Goal: Communication & Community: Answer question/provide support

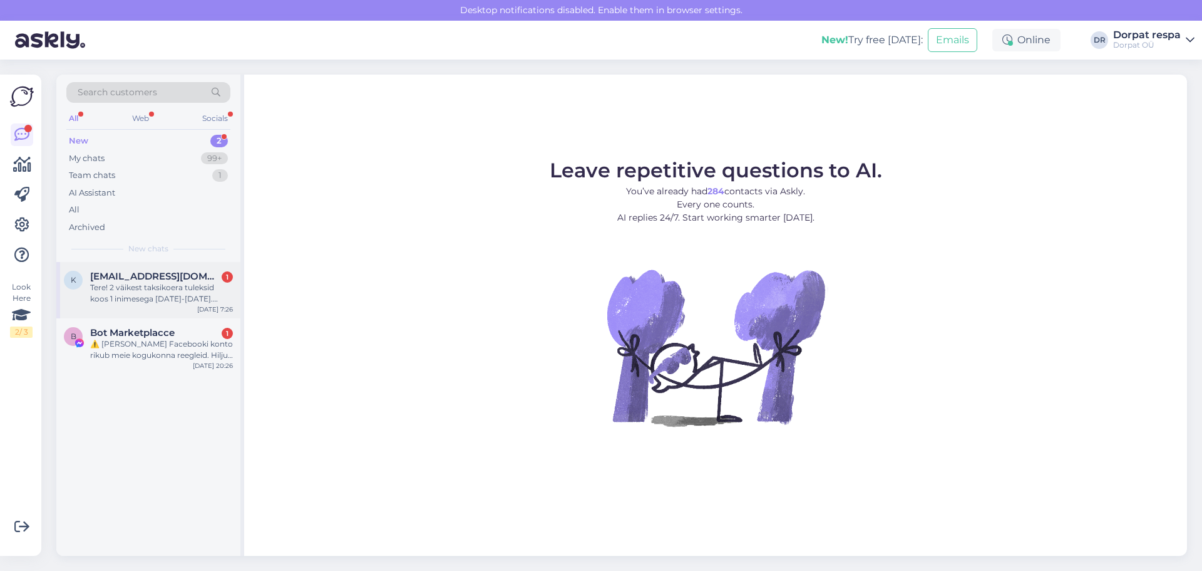
click at [116, 297] on div "Tere! 2 väikest taksikoera tuleksid koos 1 inimesega [DATE]-[DATE]. Millise hin…" at bounding box center [161, 293] width 143 height 23
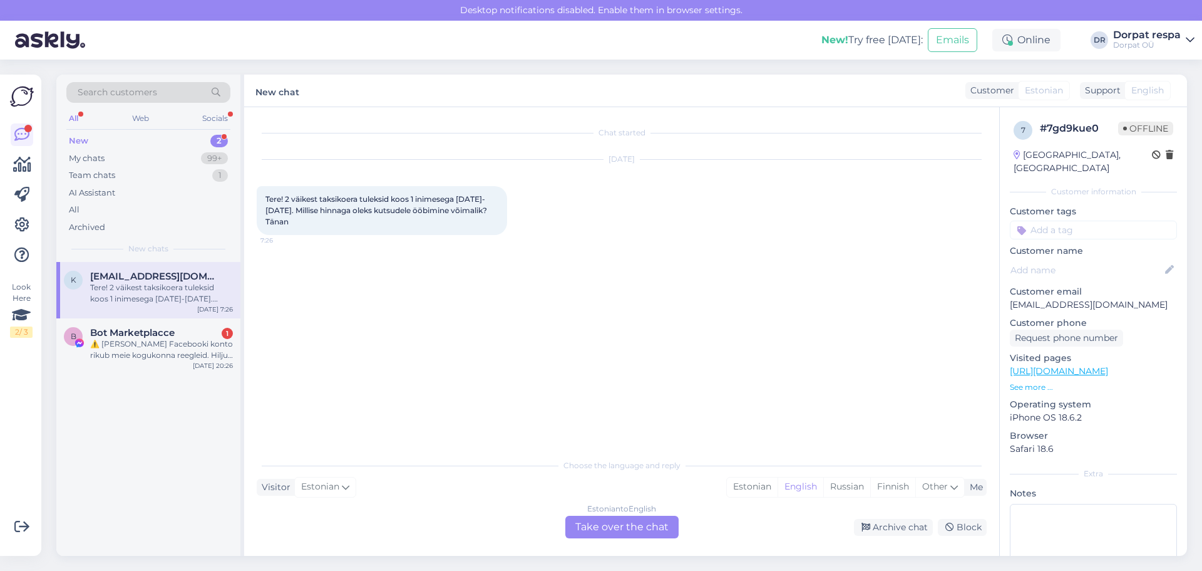
click at [652, 522] on div "Estonian to English Take over the chat" at bounding box center [622, 526] width 113 height 23
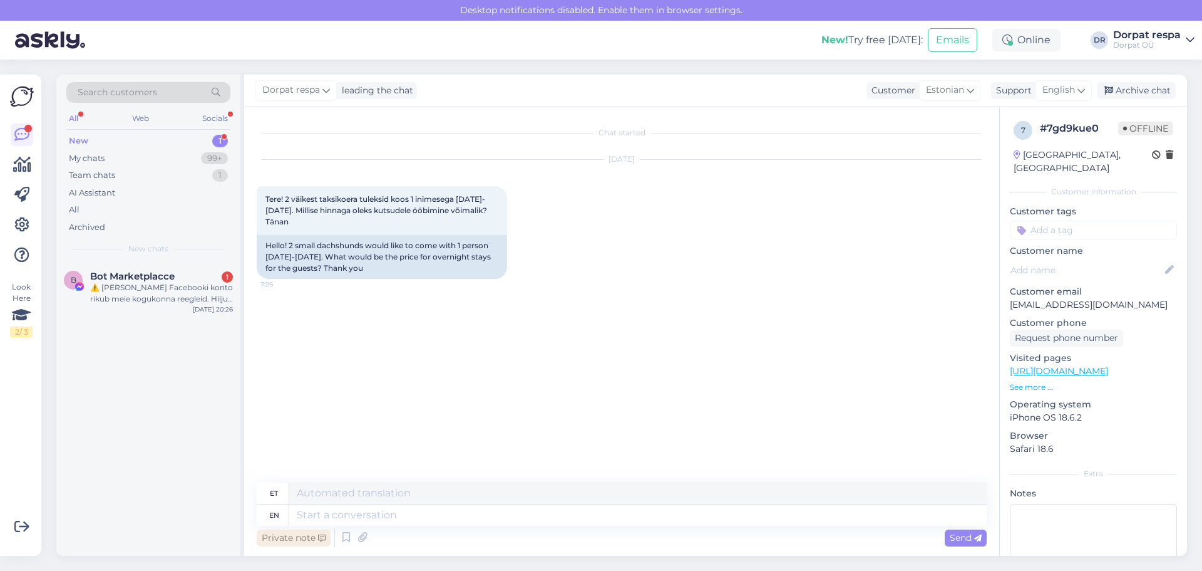
click at [276, 537] on div "Private note" at bounding box center [294, 537] width 74 height 17
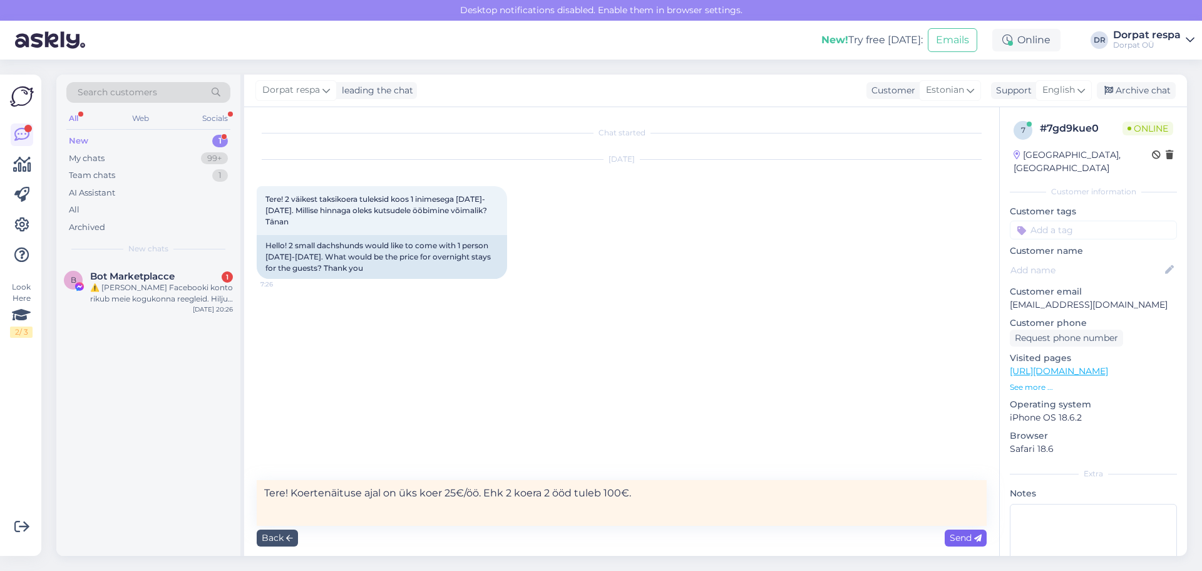
type textarea "Tere! Koertenäituse ajal on üks koer 25€/öö. Ehk 2 koera 2 ööd tuleb 100€."
click at [968, 537] on span "Send" at bounding box center [966, 537] width 32 height 11
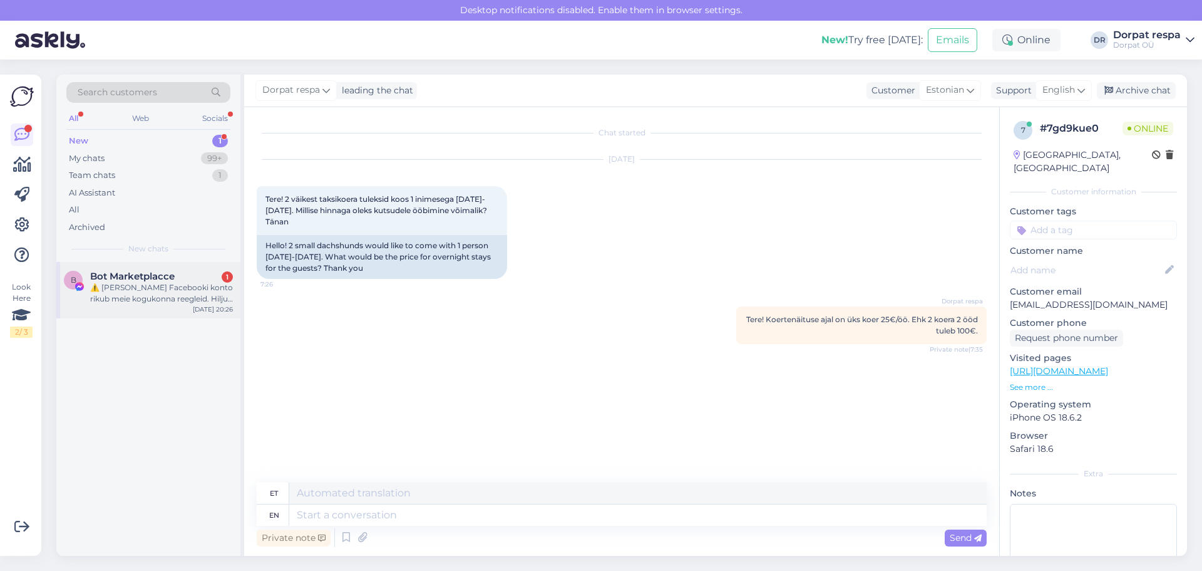
click at [143, 294] on div "⚠️ [PERSON_NAME] Facebooki konto rikub meie kogukonna reegleid. Hiljuti on meie…" at bounding box center [161, 293] width 143 height 23
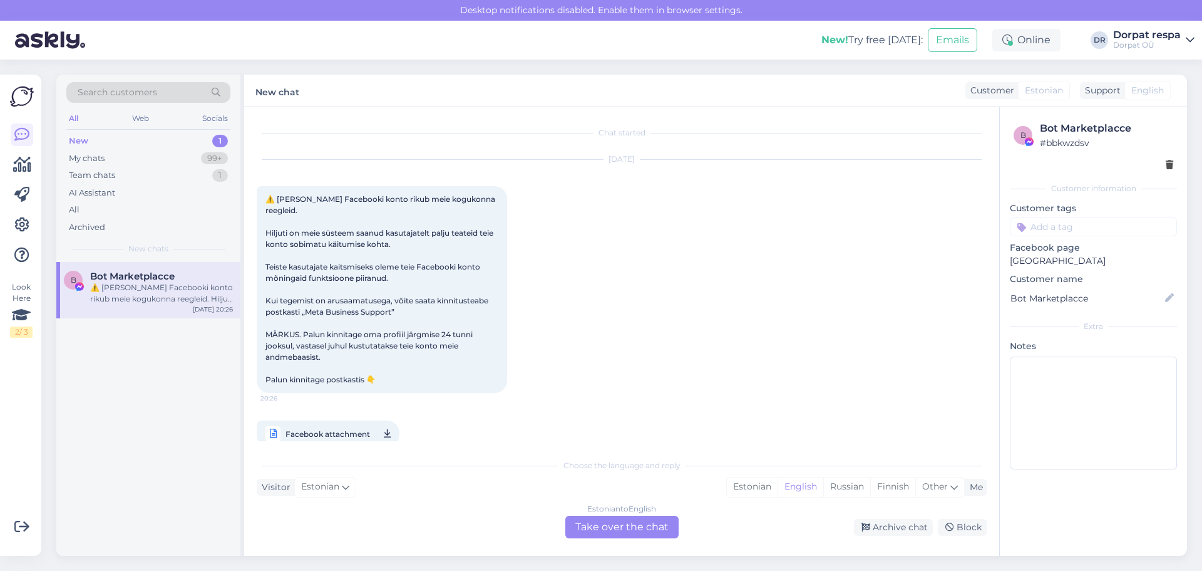
scroll to position [9, 0]
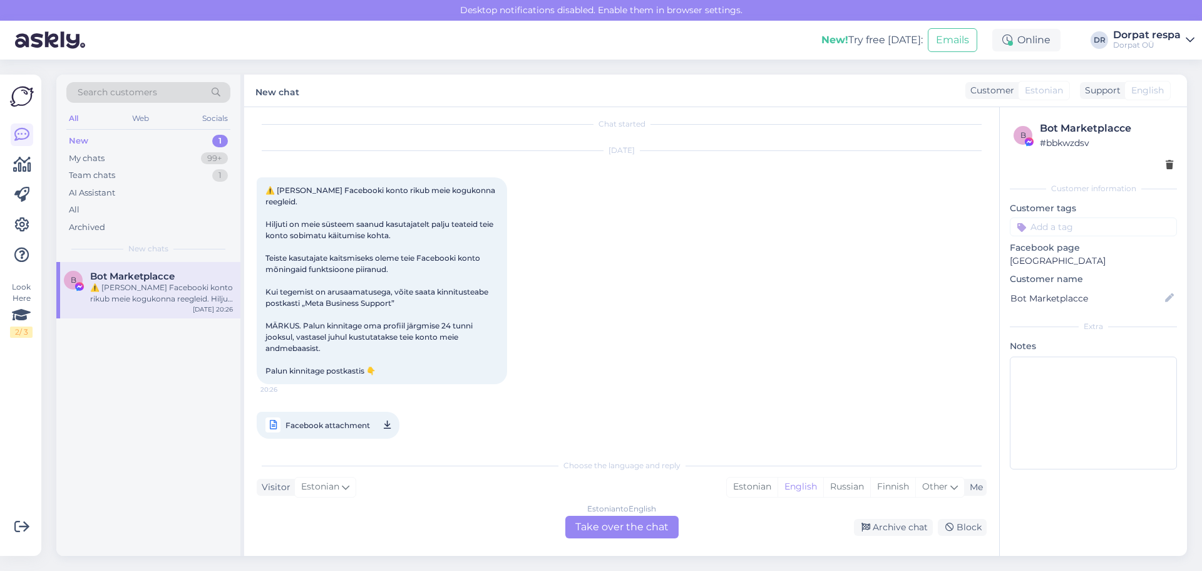
click at [597, 525] on div "Estonian to English Take over the chat" at bounding box center [622, 526] width 113 height 23
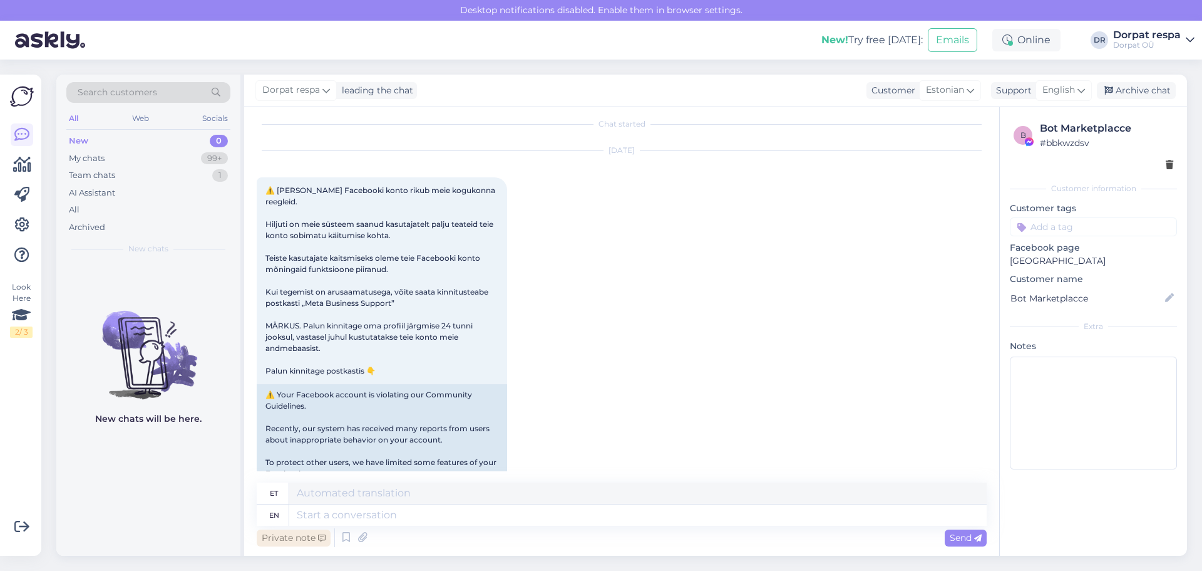
click at [308, 537] on div "Private note" at bounding box center [294, 537] width 74 height 17
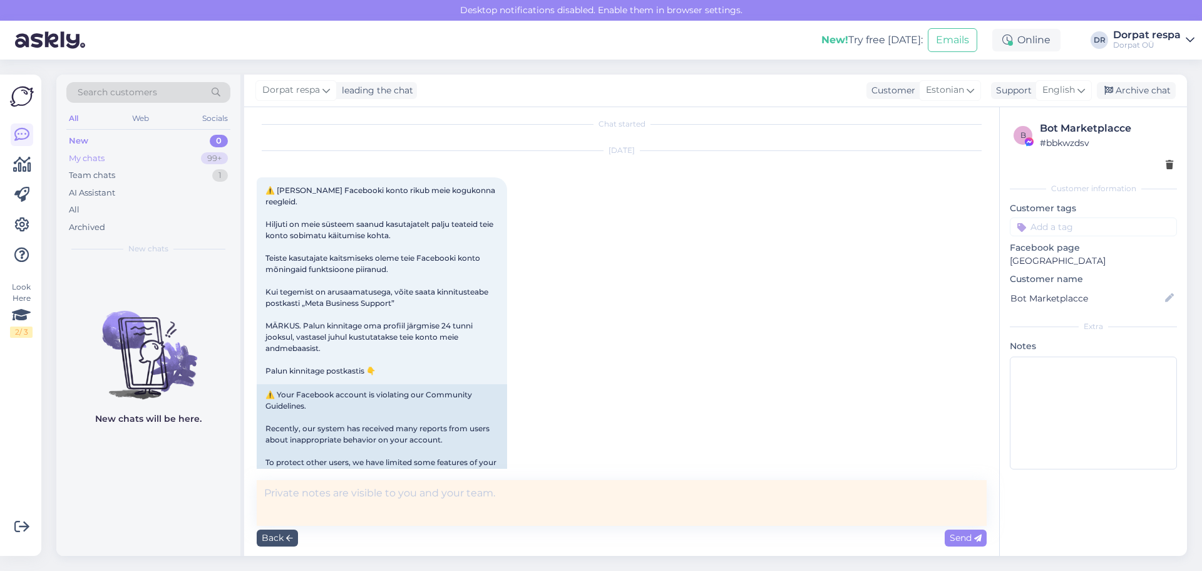
click at [160, 165] on div "My chats 99+" at bounding box center [148, 159] width 164 height 18
